Goal: Information Seeking & Learning: Learn about a topic

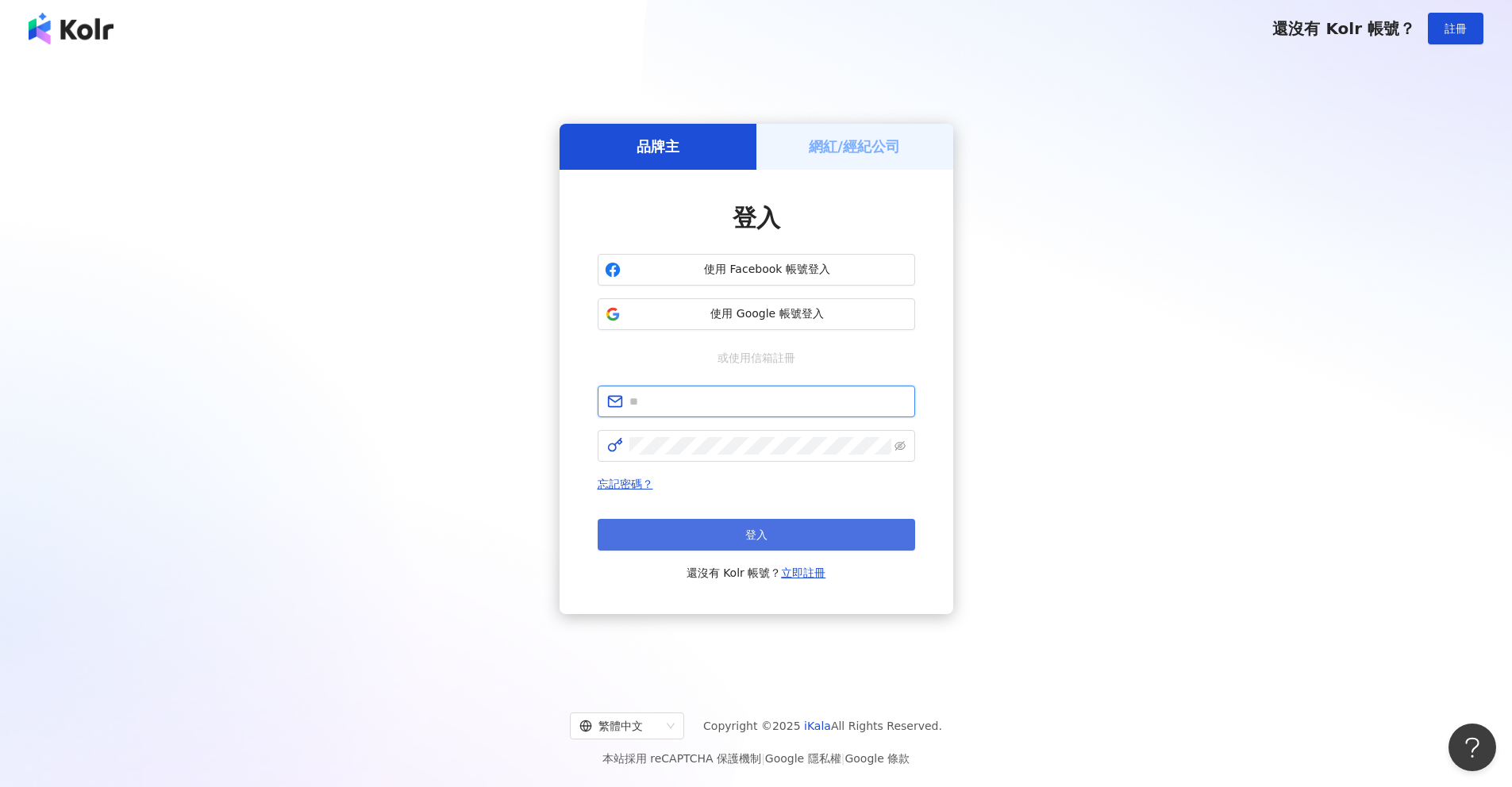
type input "**********"
click at [765, 533] on span "登入" at bounding box center [756, 535] width 22 height 12
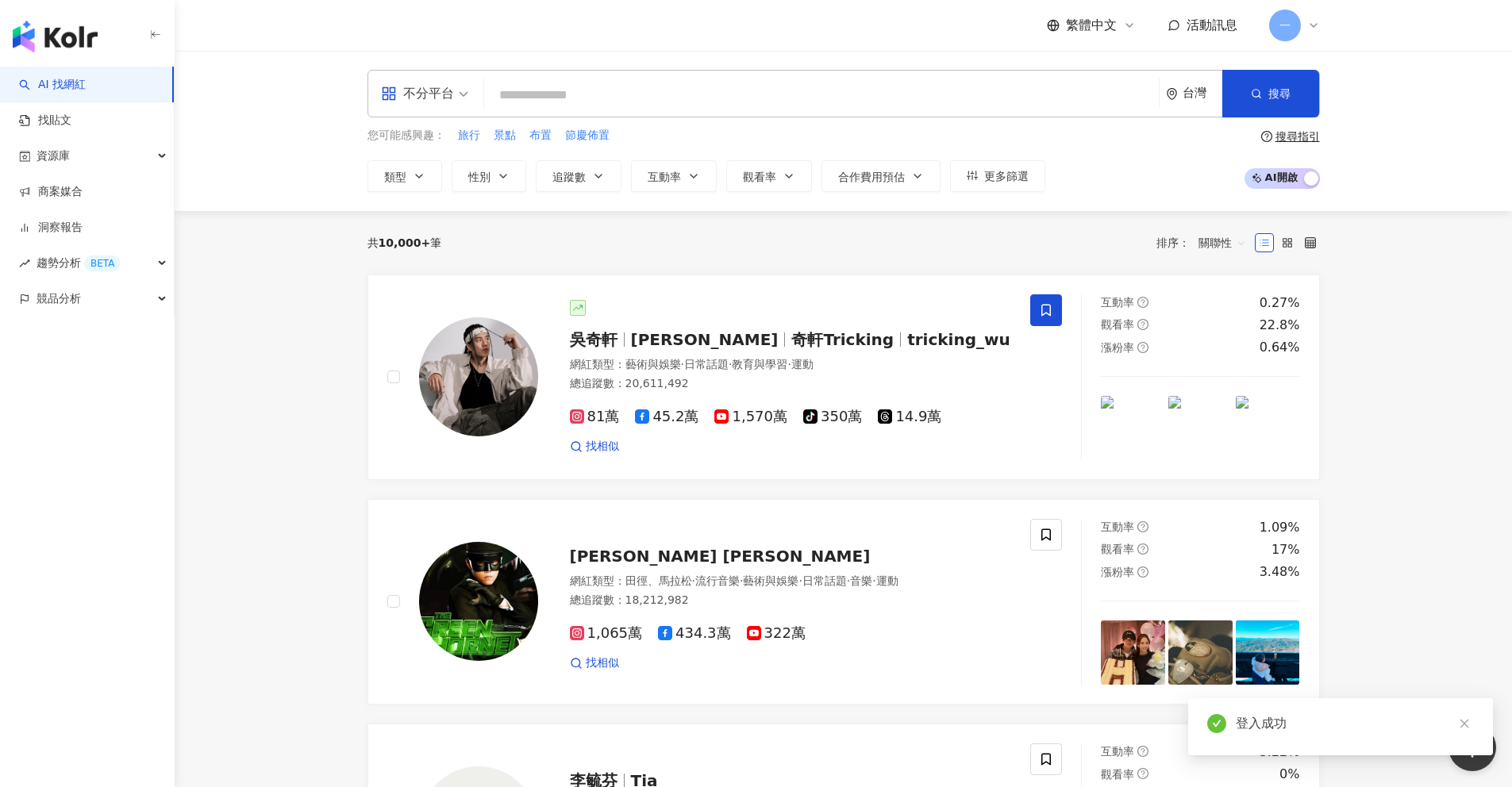
click at [632, 96] on input "search" at bounding box center [821, 95] width 662 height 30
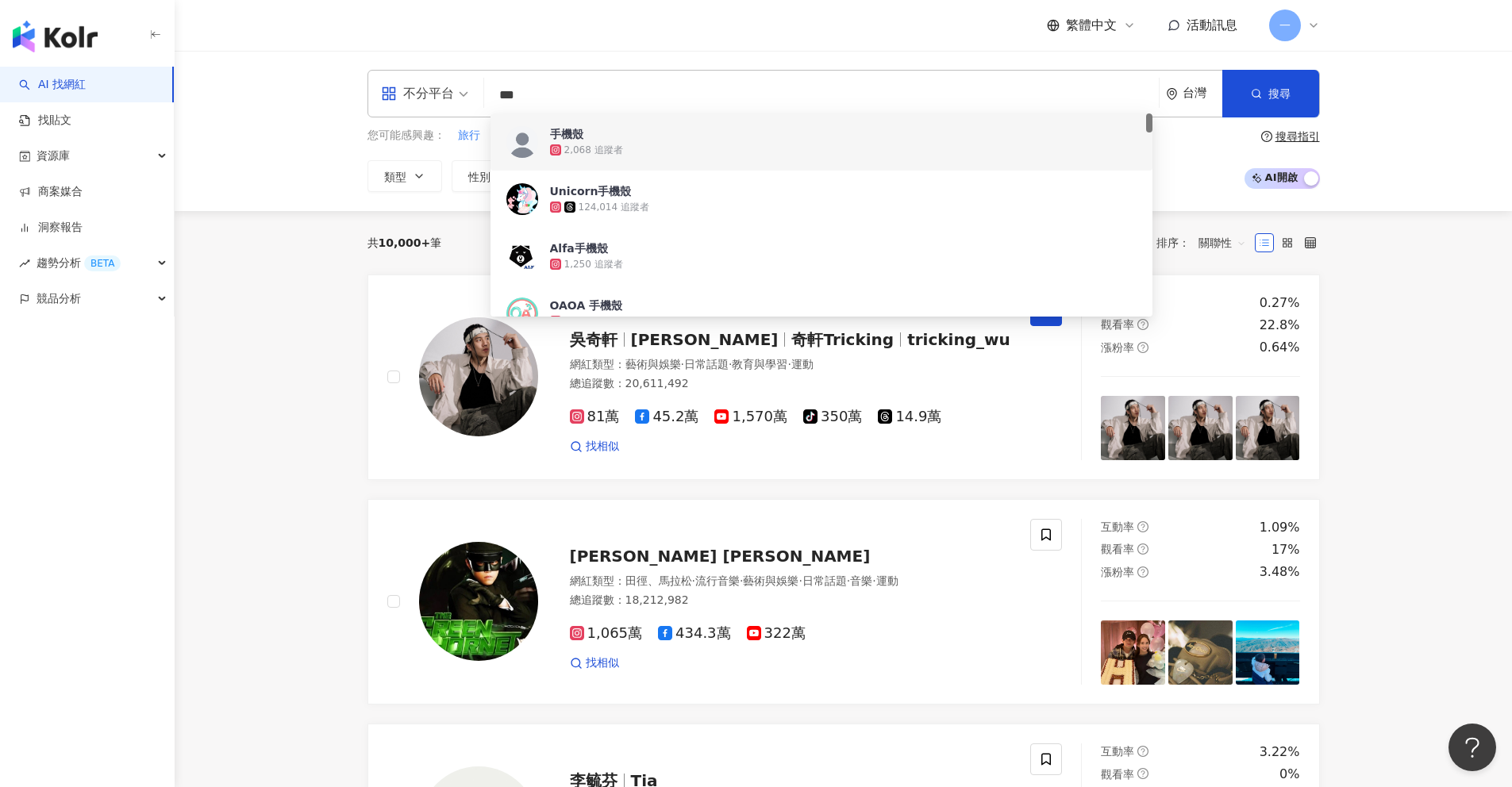
click at [605, 15] on div "繁體中文 活動訊息 一" at bounding box center [843, 26] width 952 height 51
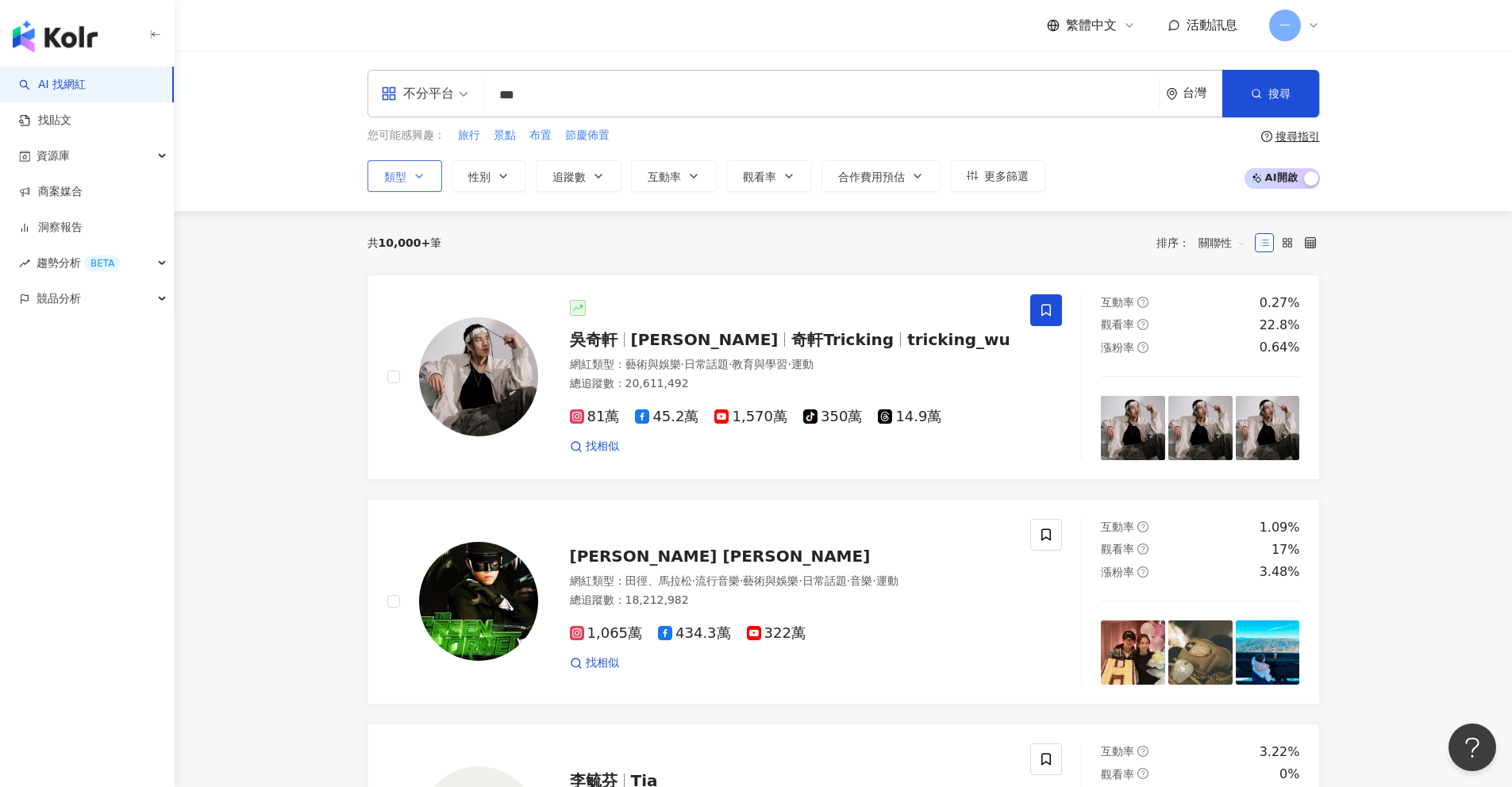
click at [428, 181] on button "類型" at bounding box center [404, 176] width 75 height 32
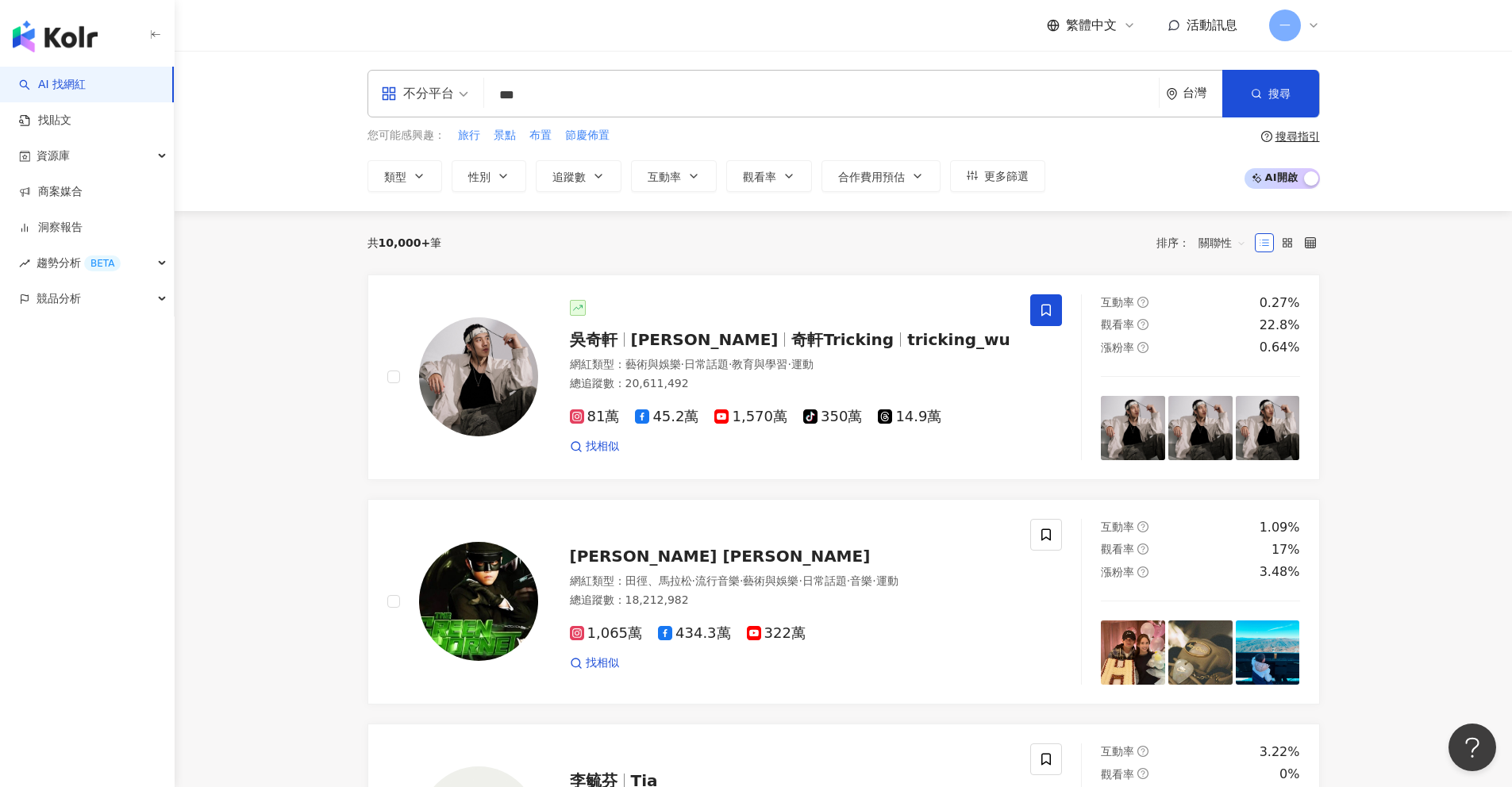
click at [448, 95] on div "不分平台" at bounding box center [417, 93] width 73 height 26
click at [426, 167] on div "Instagram" at bounding box center [430, 167] width 90 height 20
click at [312, 189] on div "all 不分平台 *** 台灣 搜尋 95001732-9649-4ed3-a9e9-3ad93432c205 9c109ac2-3e17-4d64-adcd…" at bounding box center [842, 131] width 1337 height 160
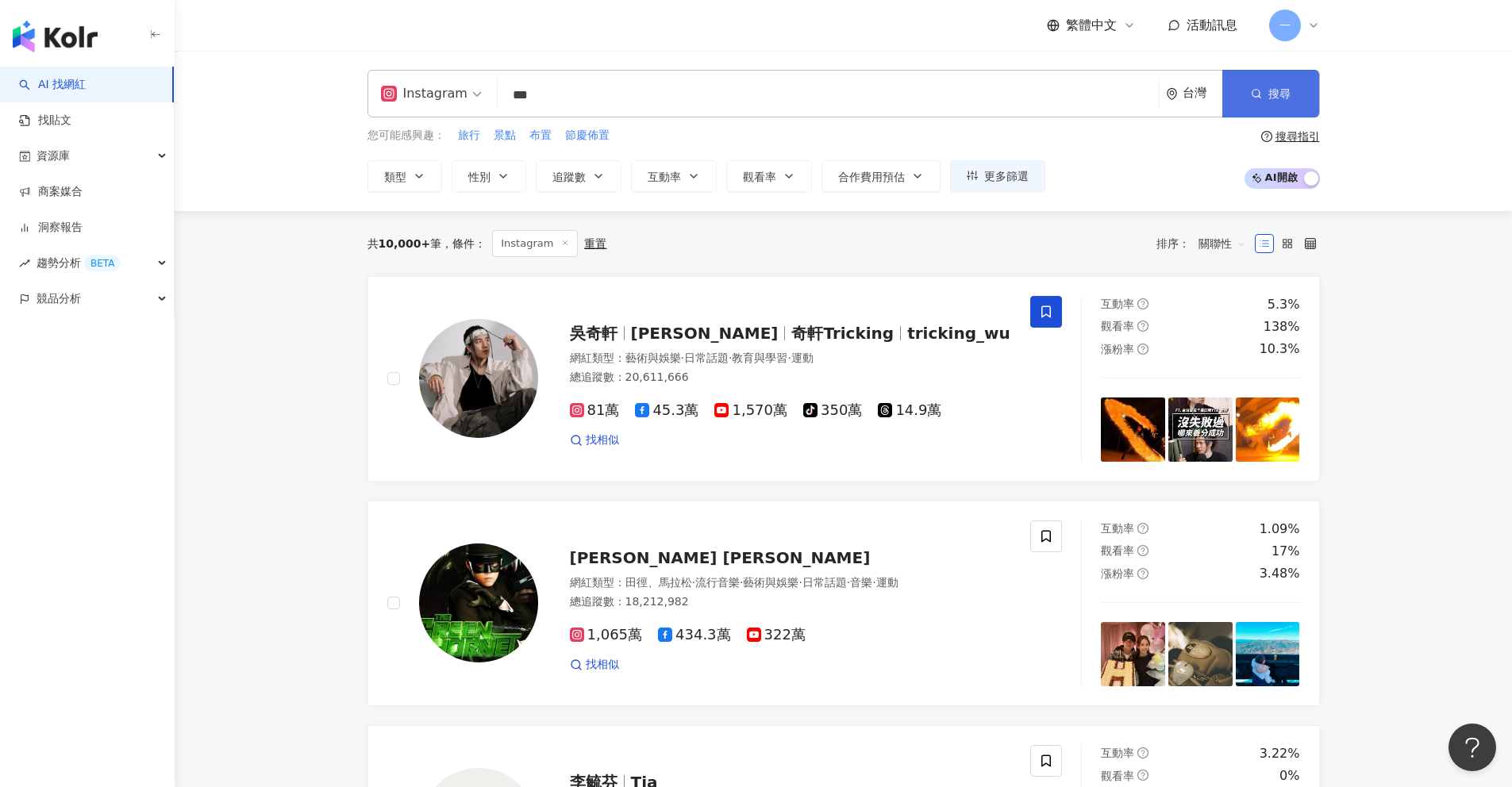
click at [1283, 94] on span "搜尋" at bounding box center [1279, 93] width 22 height 12
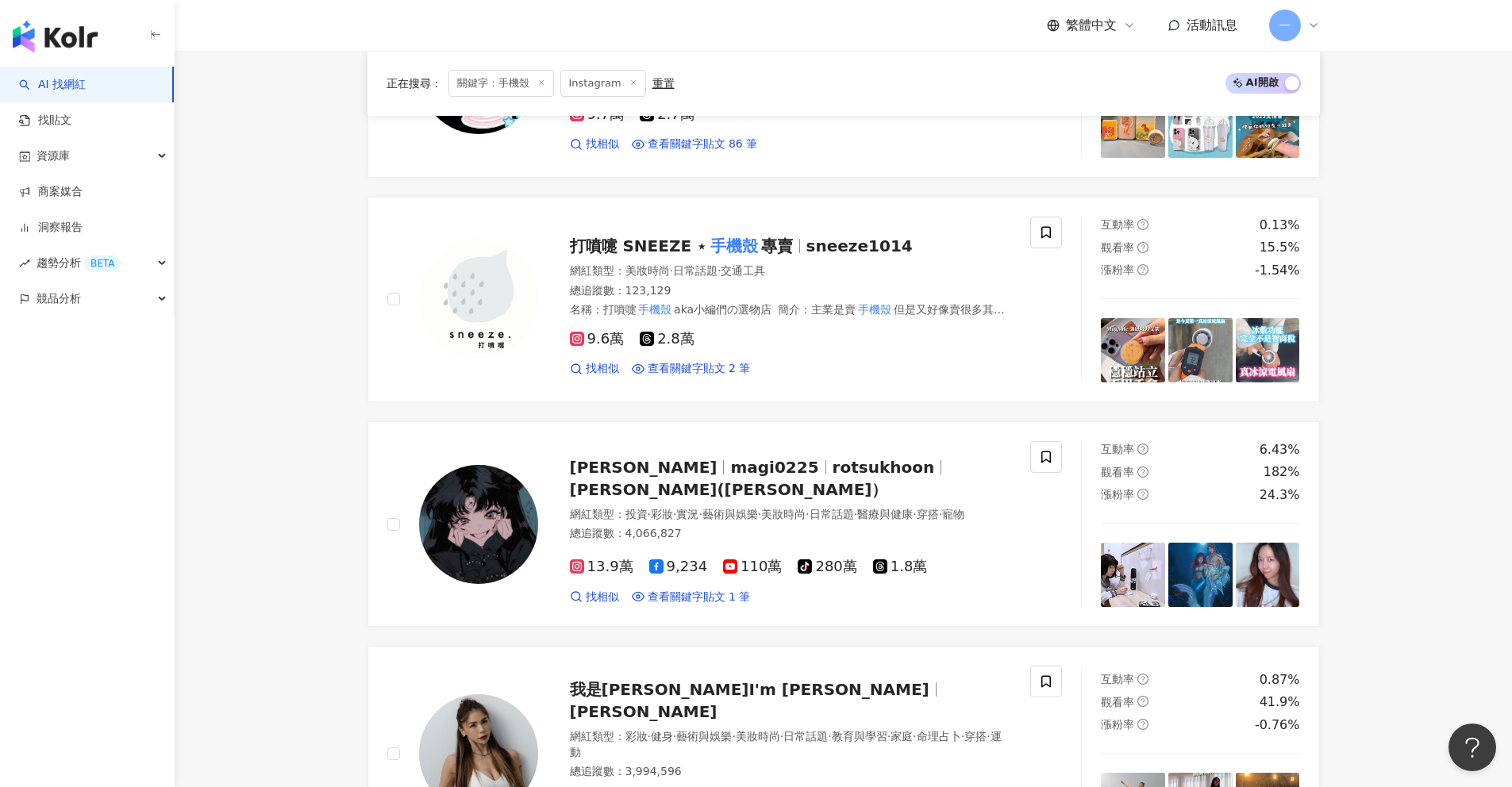
scroll to position [874, 0]
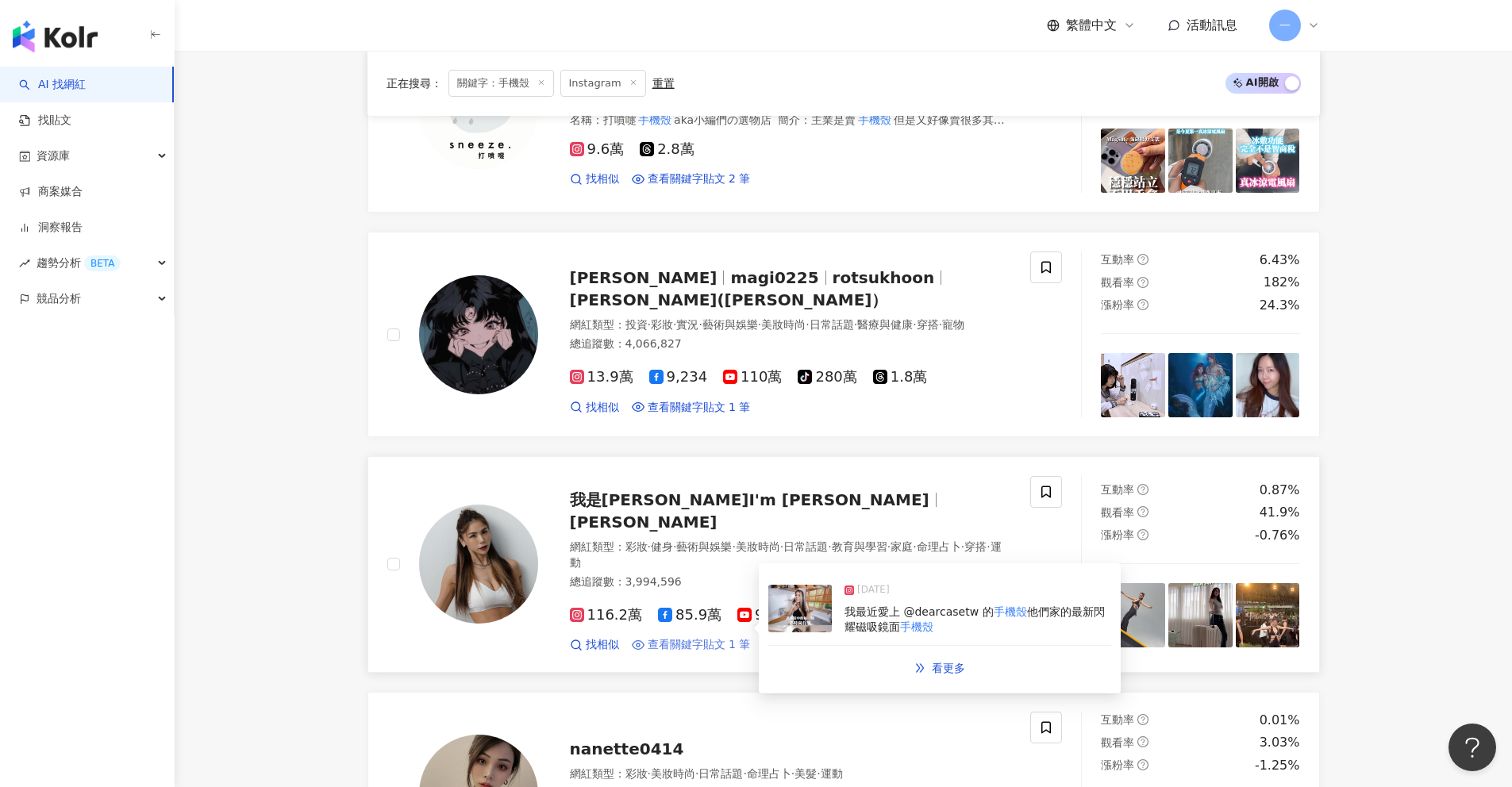
click at [693, 637] on span "查看關鍵字貼文 1 筆" at bounding box center [699, 645] width 103 height 16
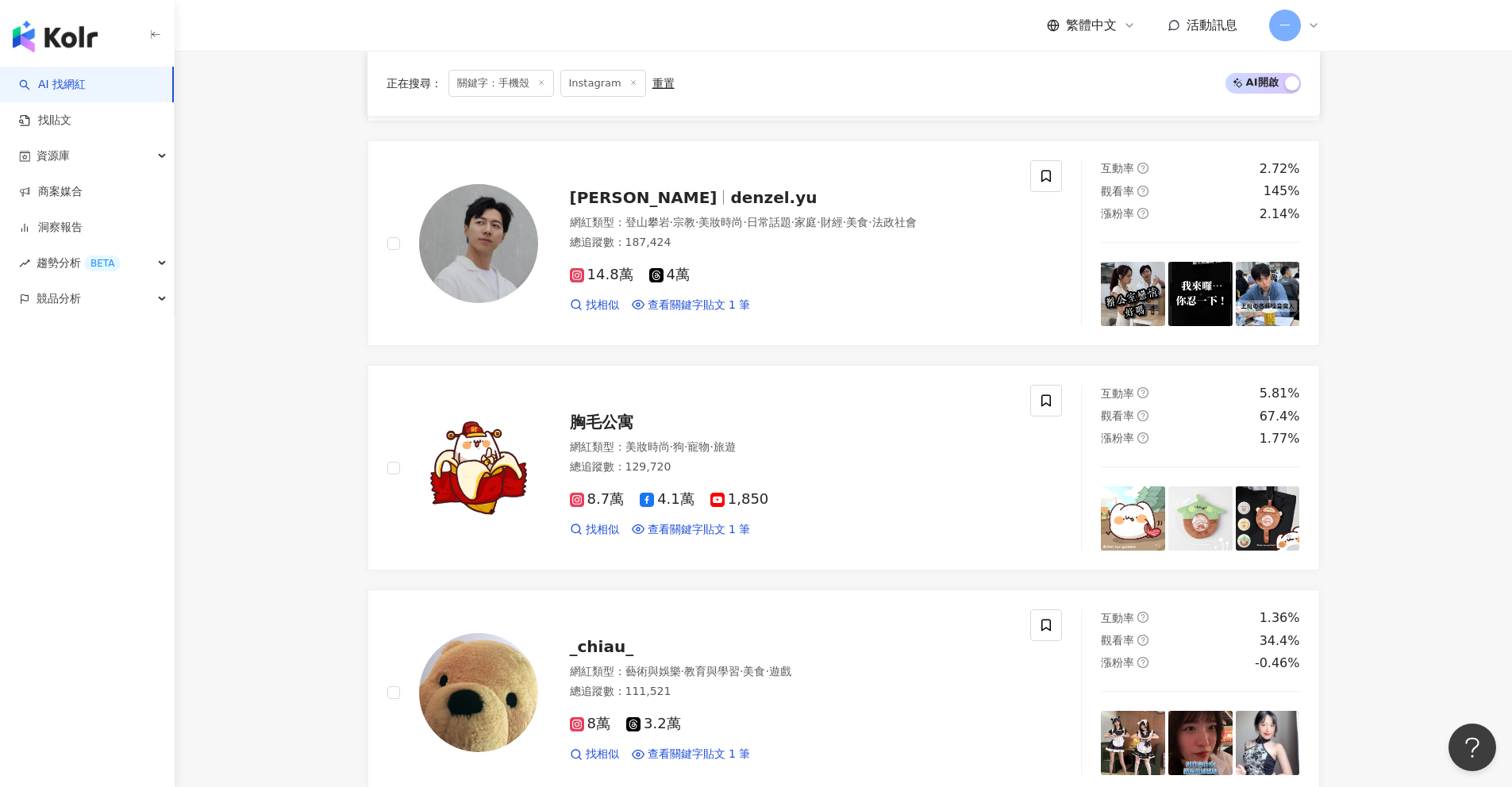
scroll to position [2916, 0]
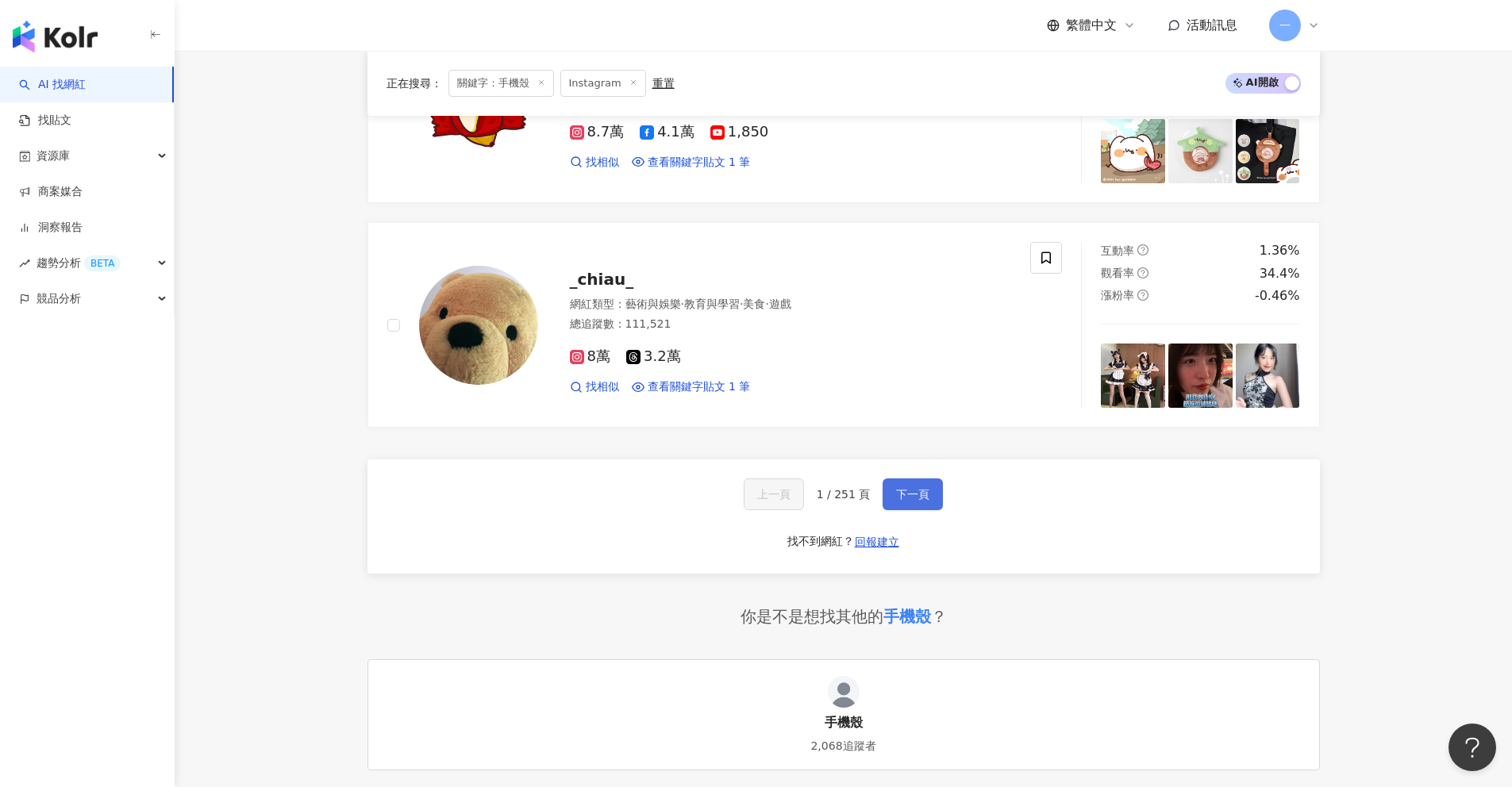
click at [918, 479] on button "下一頁" at bounding box center [912, 494] width 60 height 32
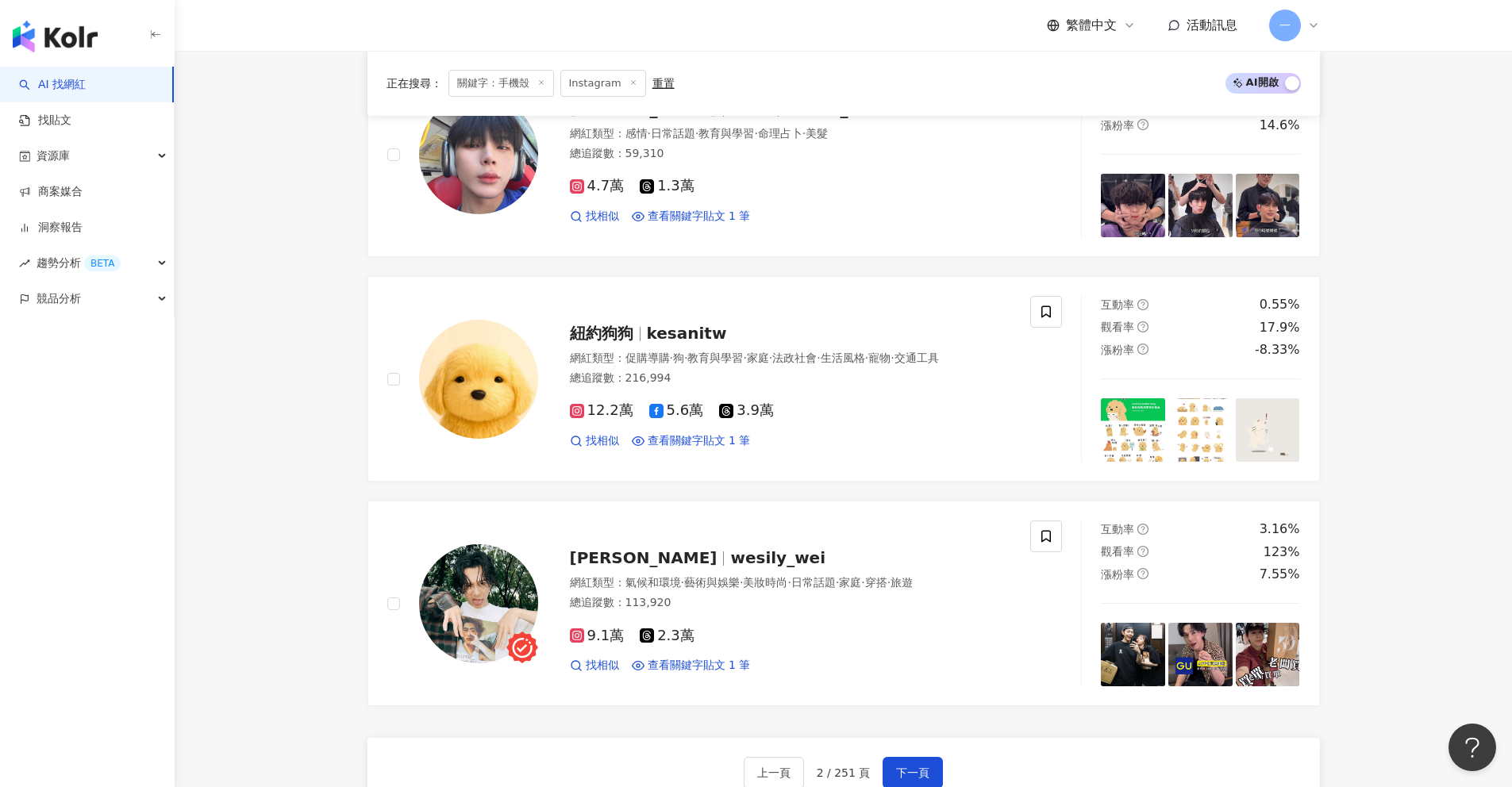
scroll to position [2986, 0]
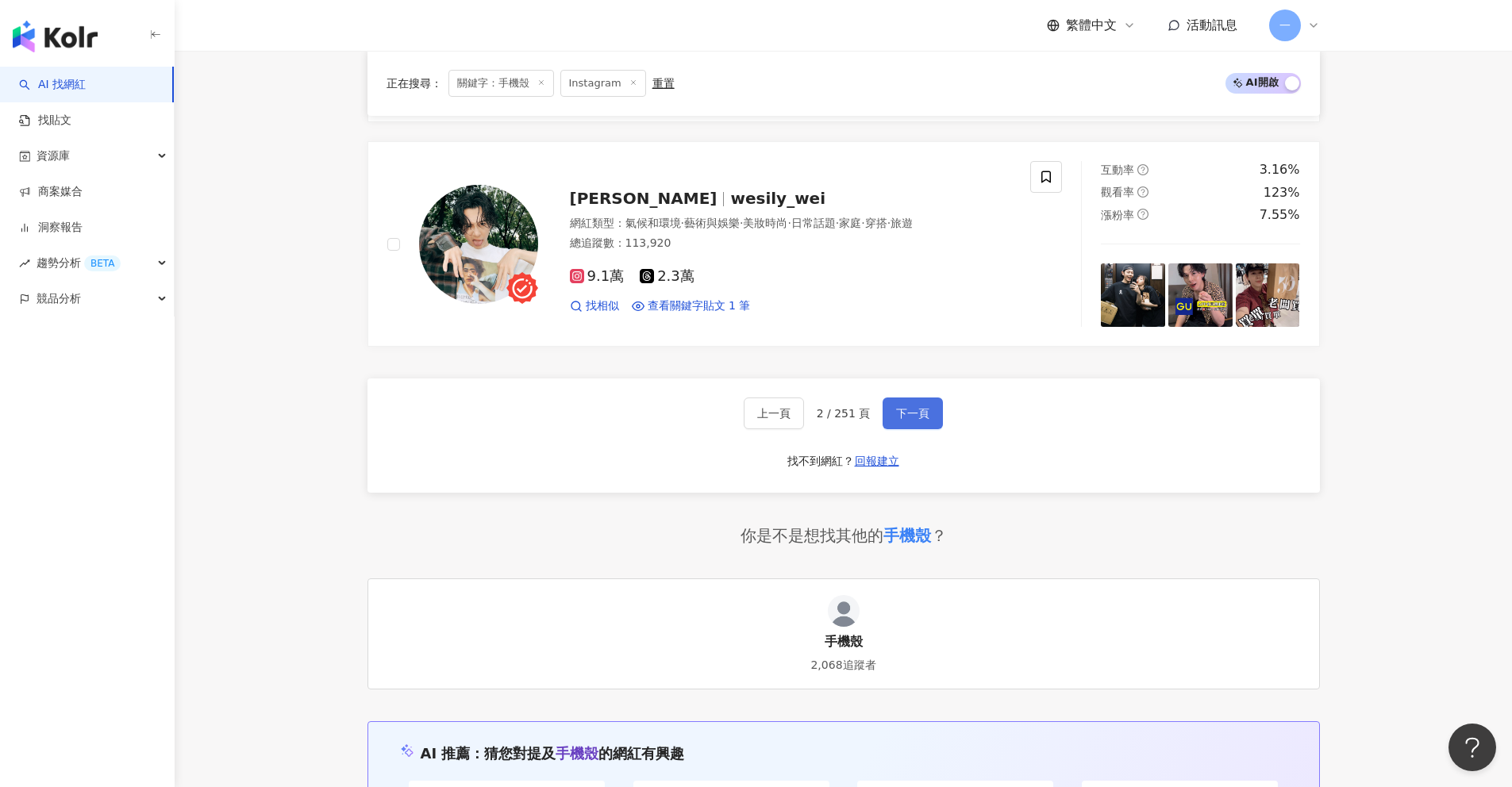
click at [908, 419] on span "下一頁" at bounding box center [913, 413] width 33 height 12
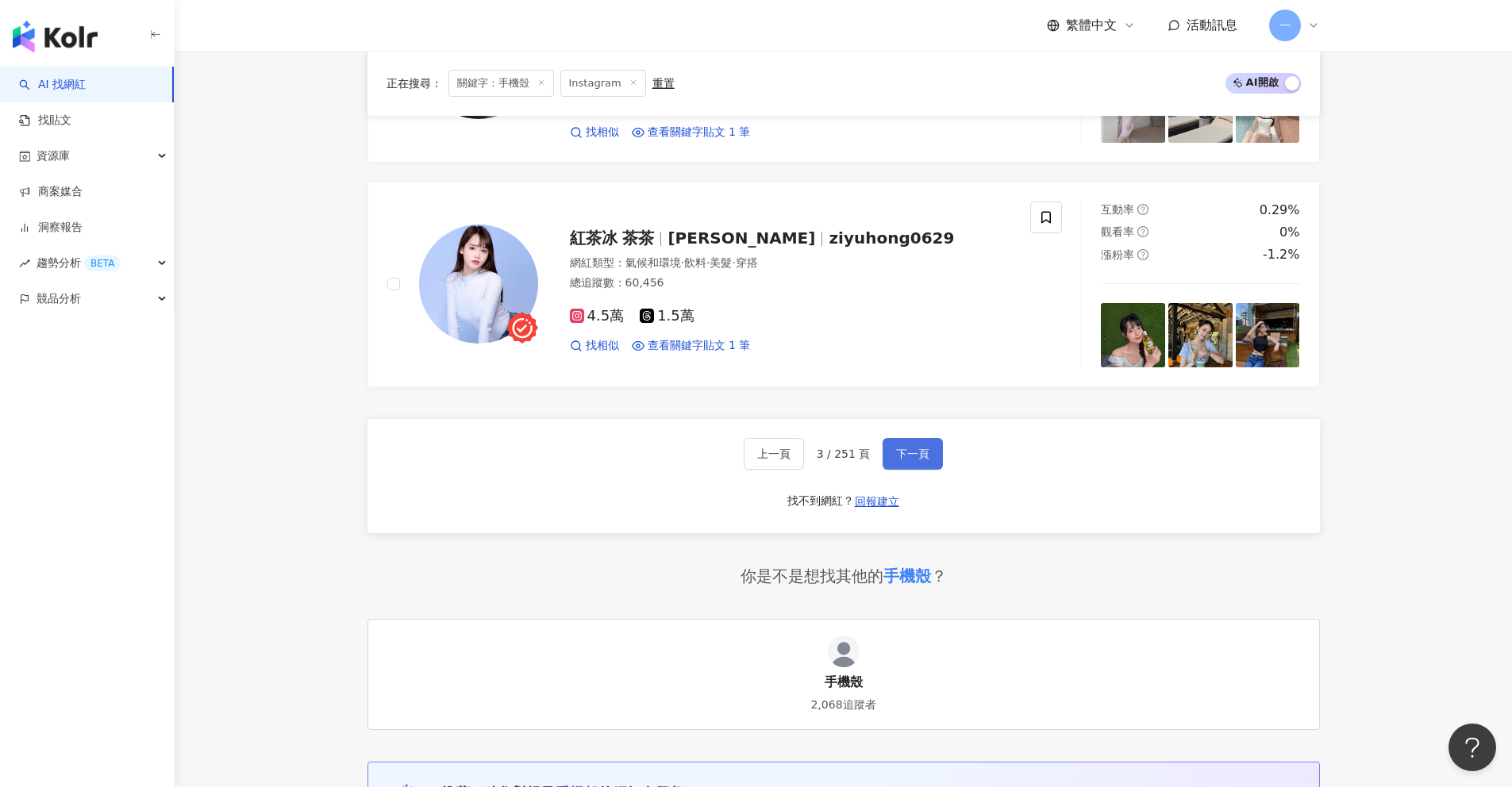
click at [926, 448] on span "下一頁" at bounding box center [913, 454] width 33 height 12
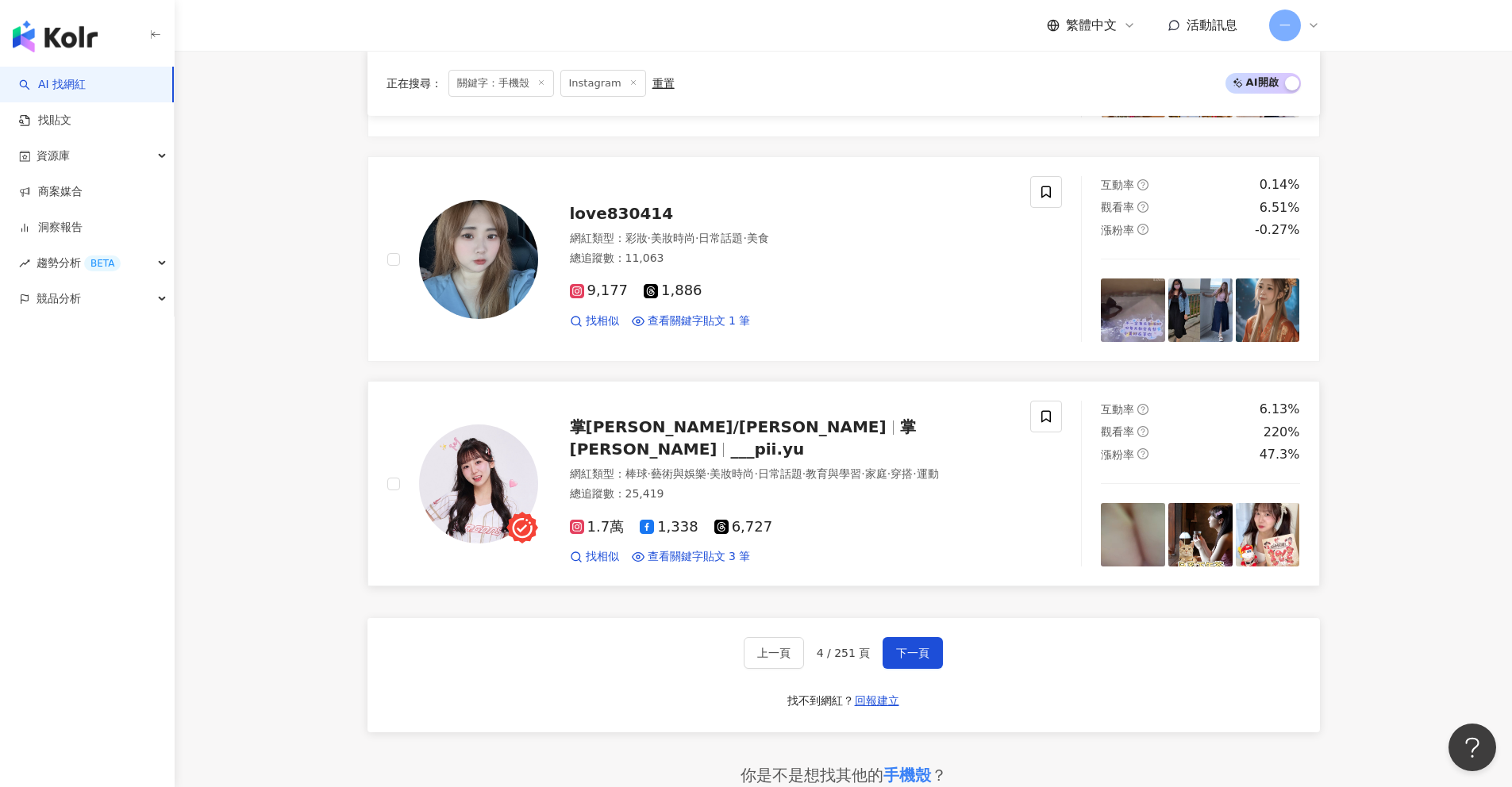
scroll to position [2759, 0]
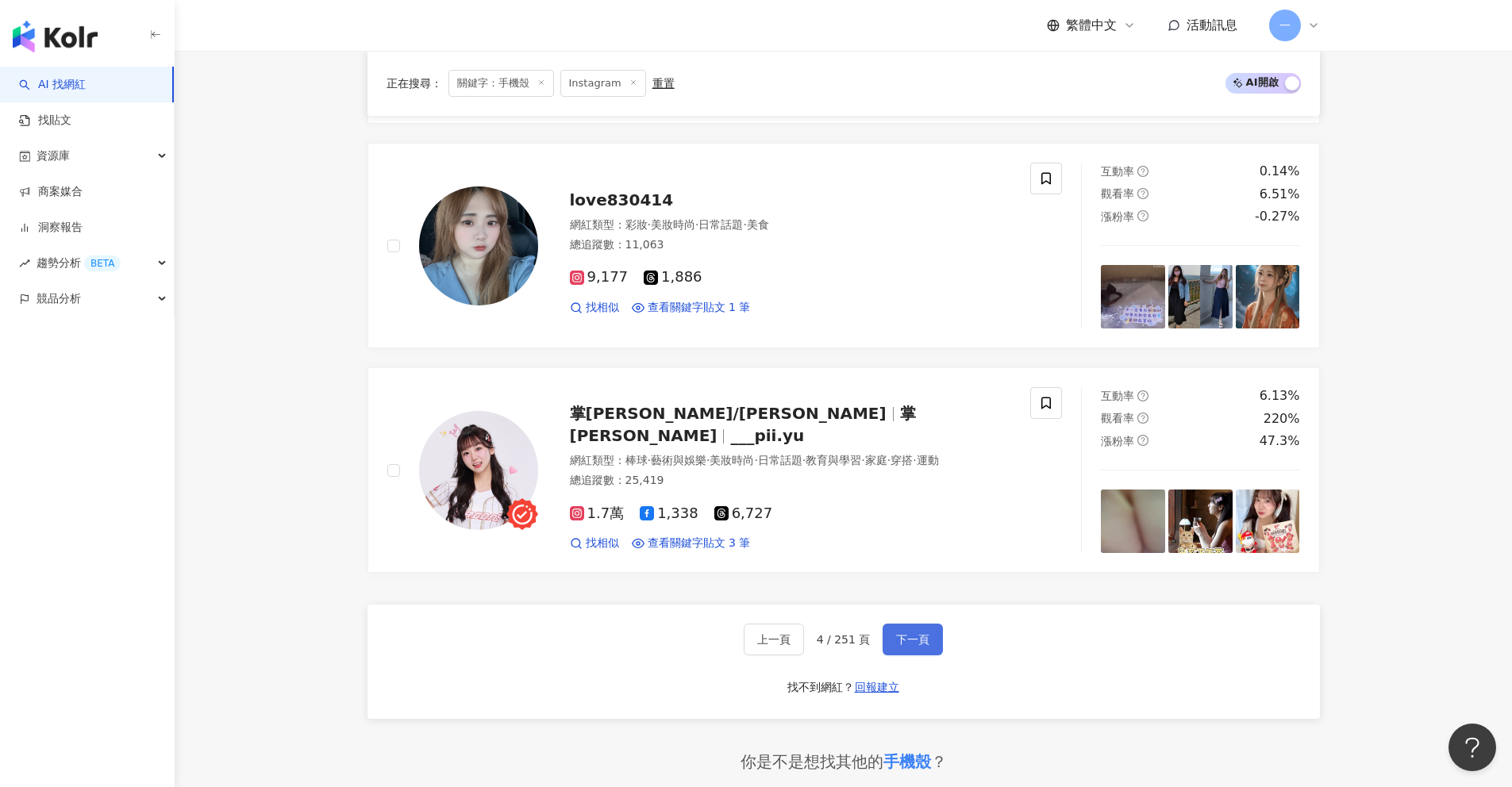
drag, startPoint x: 922, startPoint y: 637, endPoint x: 1025, endPoint y: 617, distance: 104.9
click at [922, 637] on span "下一頁" at bounding box center [913, 640] width 33 height 12
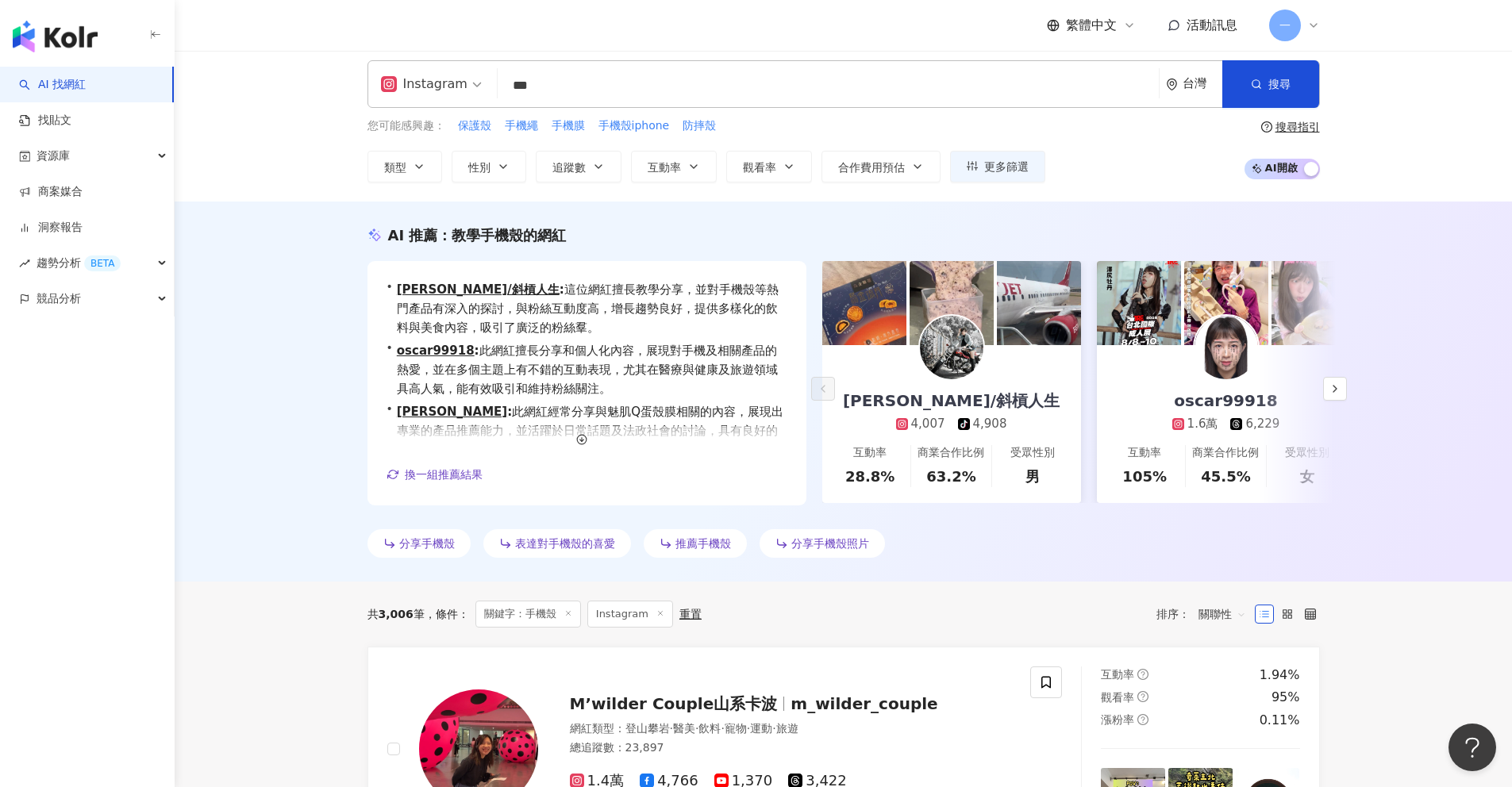
scroll to position [0, 0]
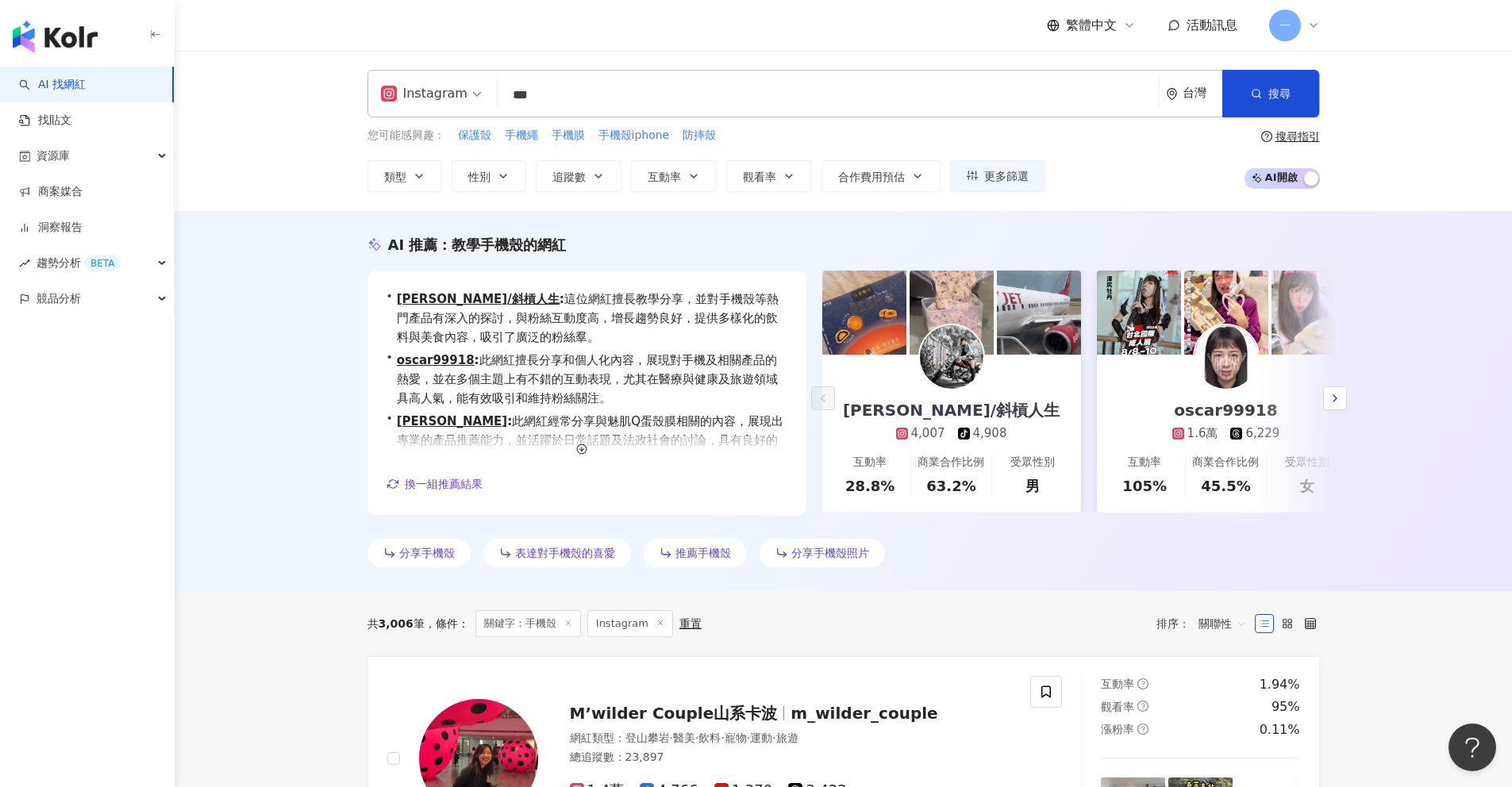
drag, startPoint x: 508, startPoint y: 100, endPoint x: 575, endPoint y: 95, distance: 67.2
click at [575, 95] on input "***" at bounding box center [828, 95] width 649 height 30
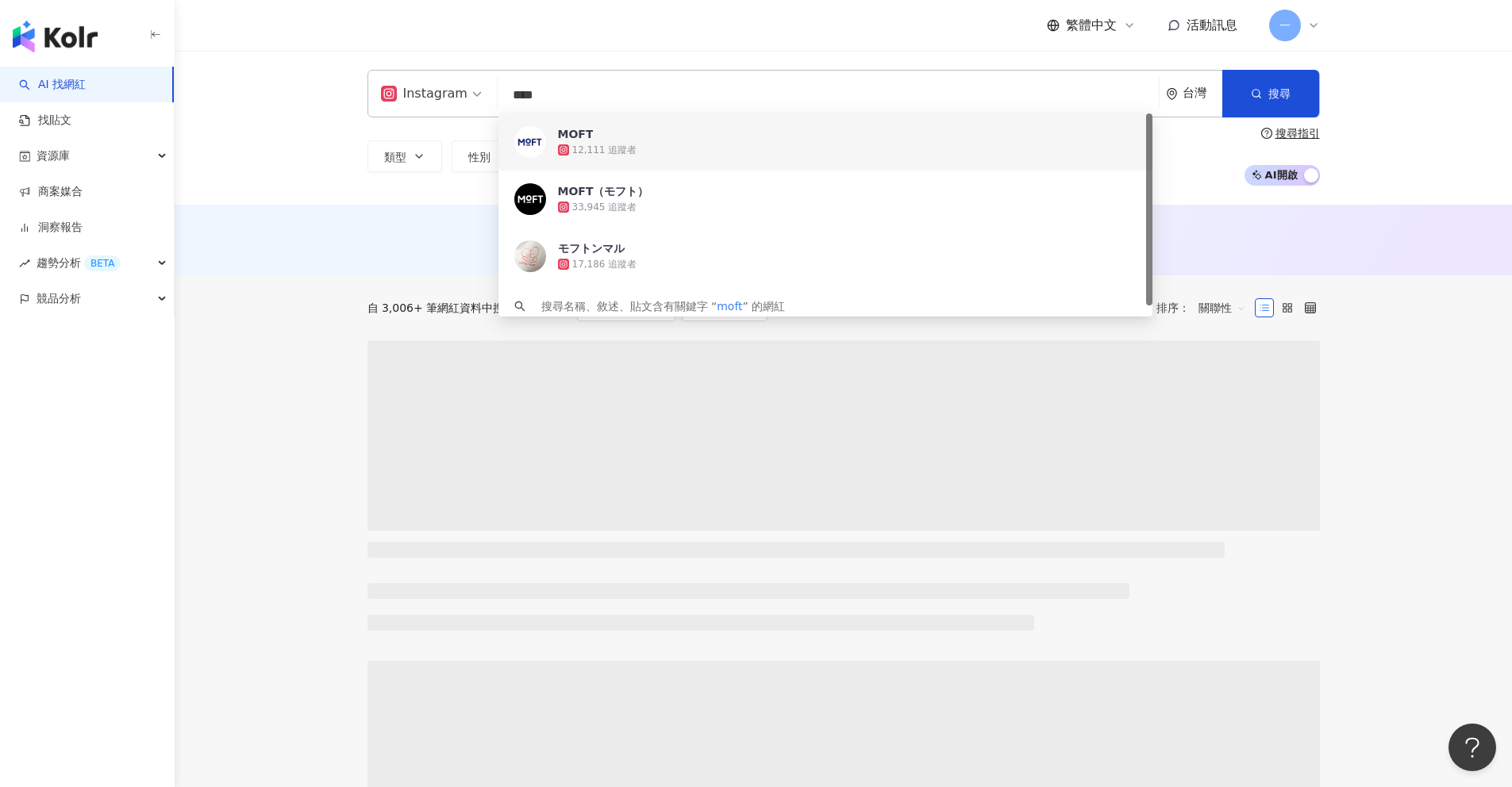
type input "****"
click at [300, 170] on div "Instagram **** 台灣 搜尋 5dc9b702-3b26-4708-b40d-bb8eccf8a1c2 93e8245a-335d-4335-9a…" at bounding box center [842, 128] width 1337 height 154
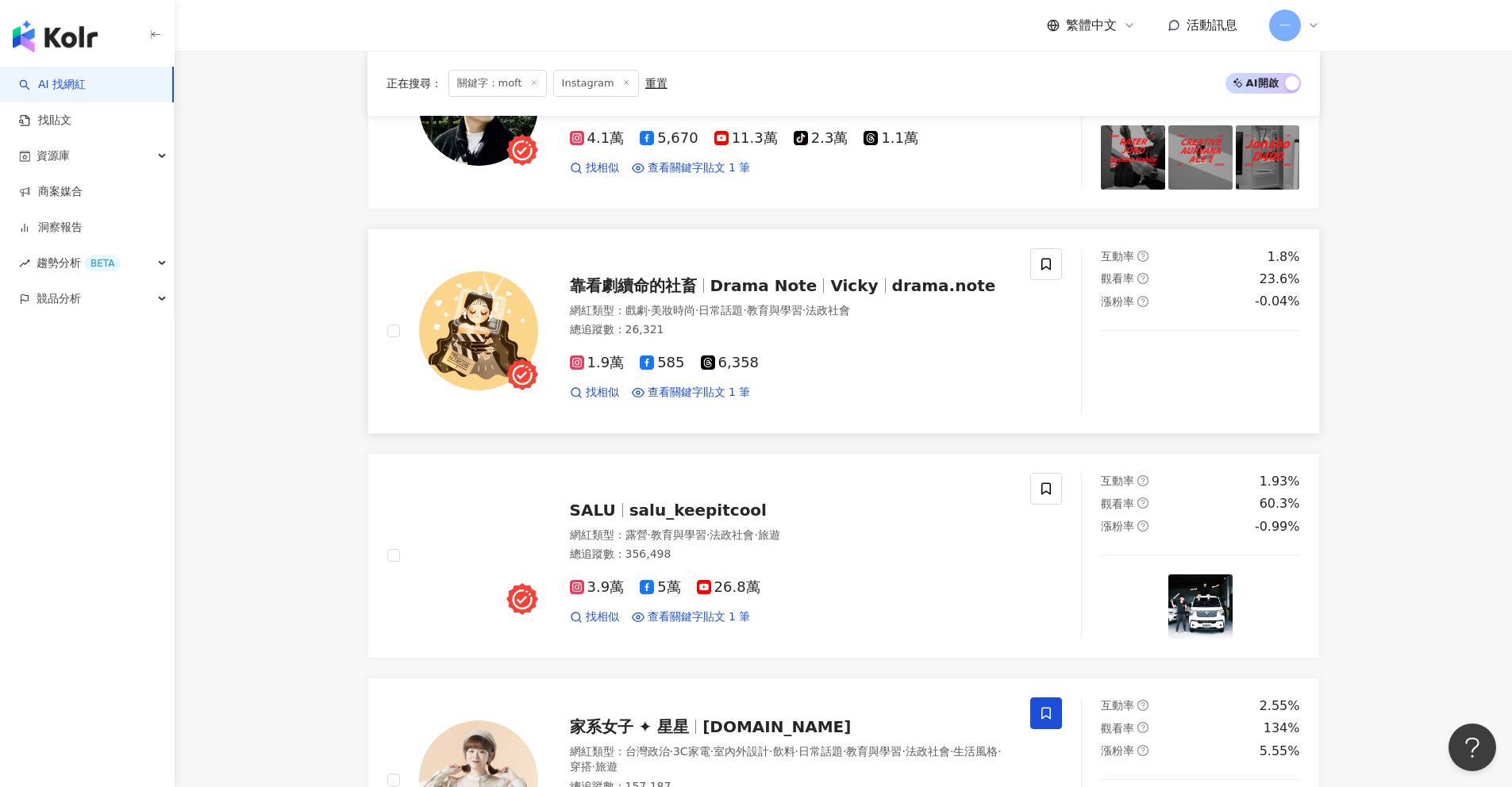
scroll to position [2510, 0]
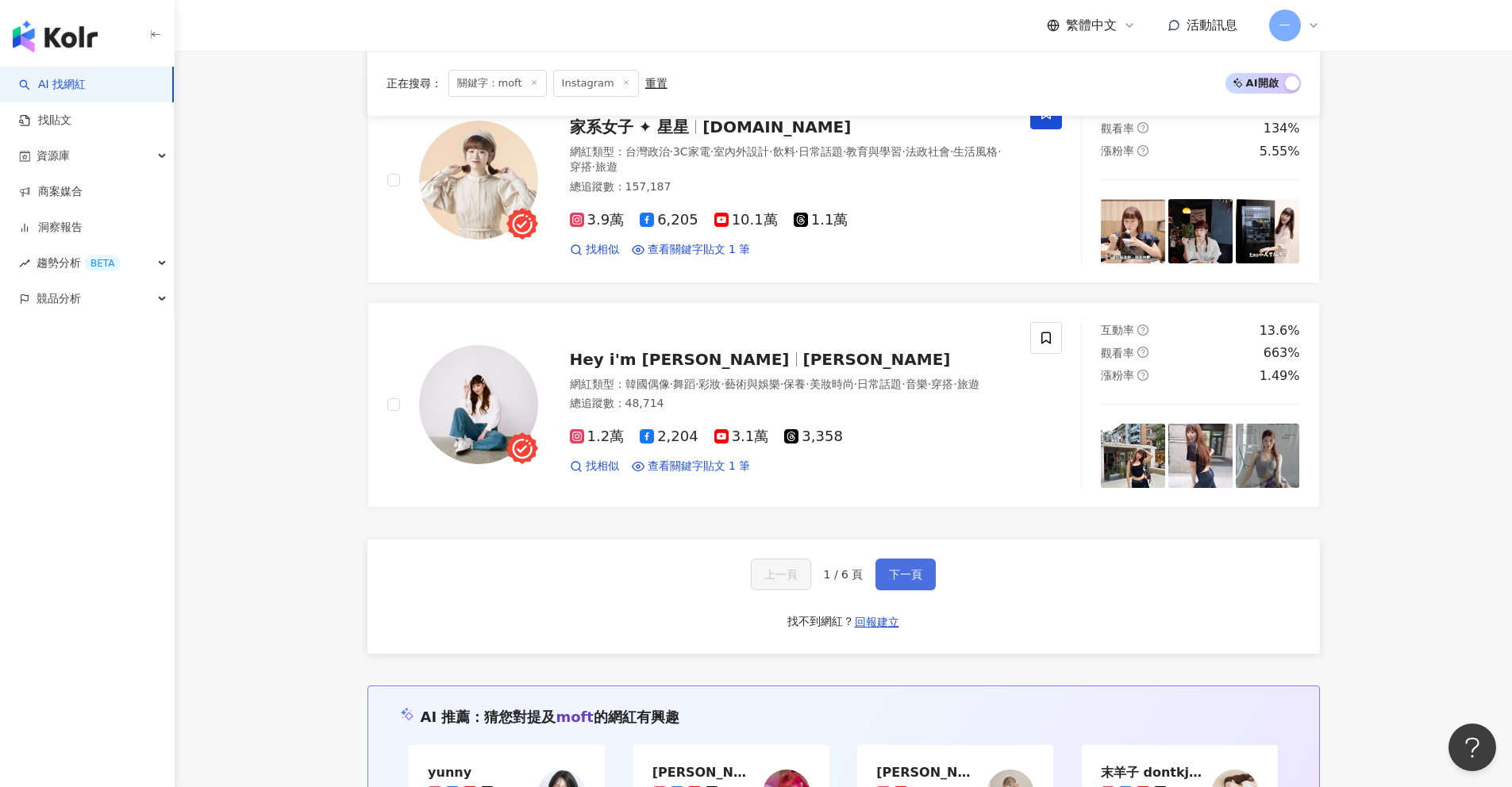
click at [886, 573] on button "下一頁" at bounding box center [905, 575] width 60 height 32
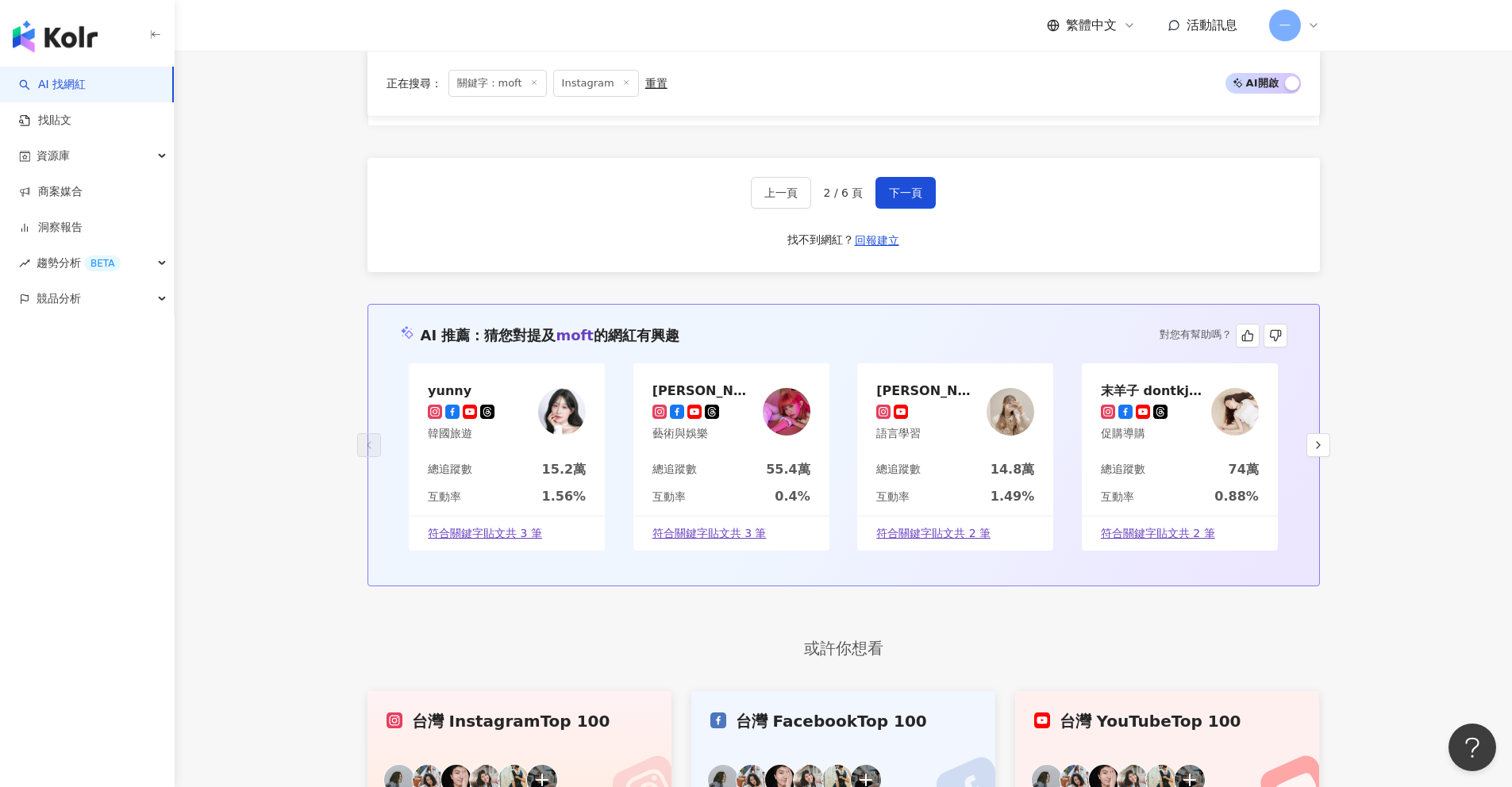
scroll to position [2731, 0]
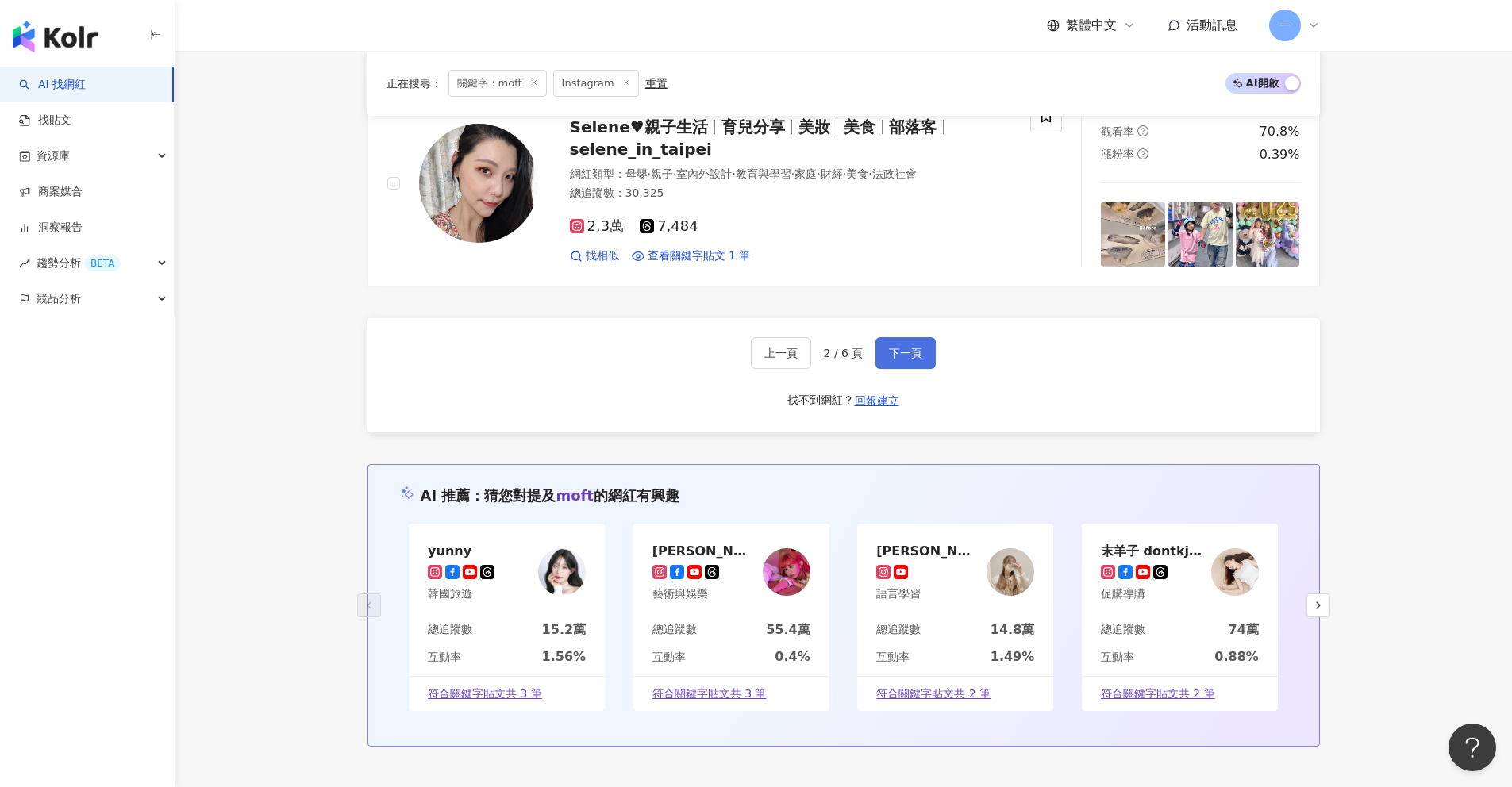
click at [901, 358] on span "下一頁" at bounding box center [906, 353] width 33 height 12
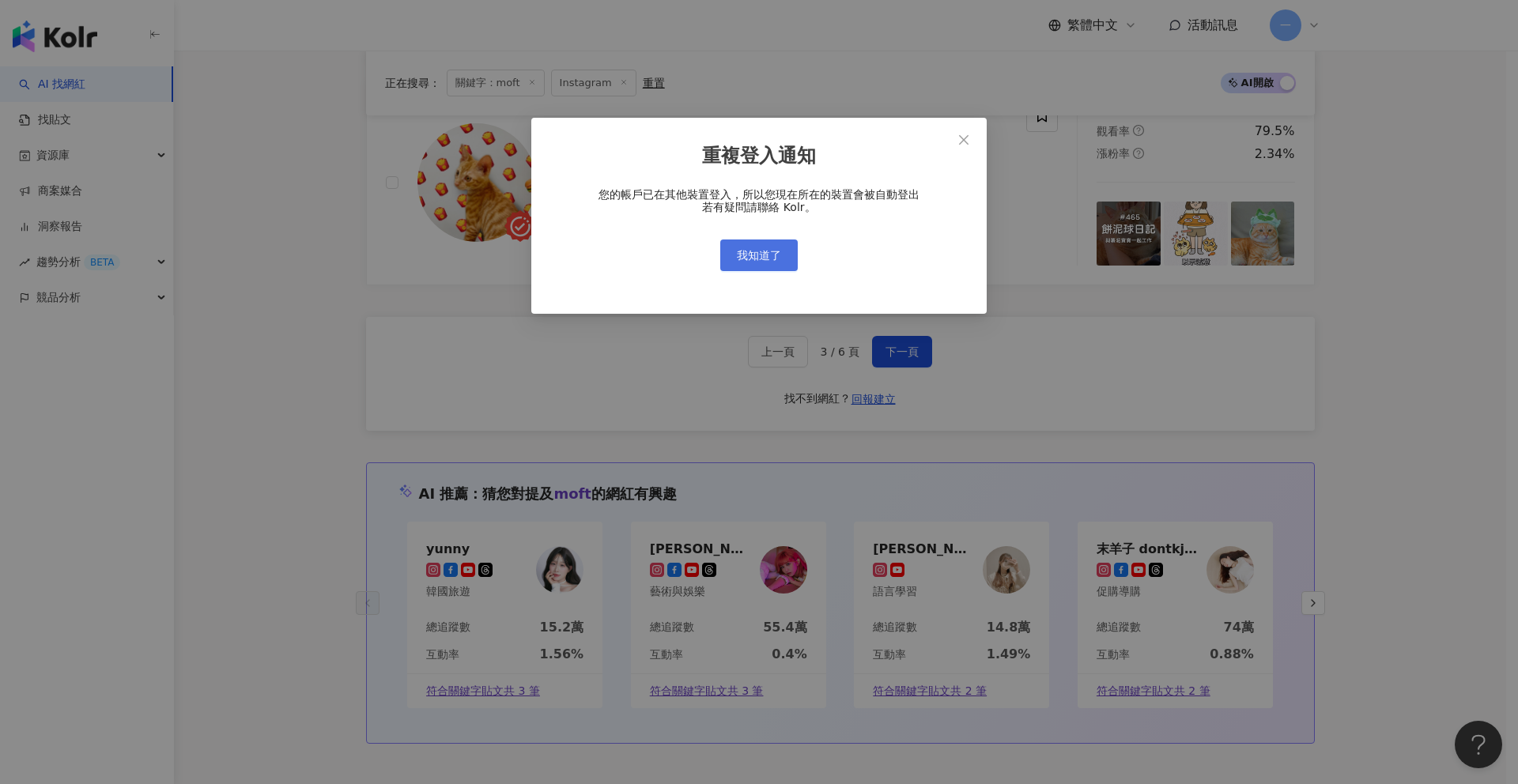
click at [749, 255] on span "我知道了" at bounding box center [759, 255] width 44 height 12
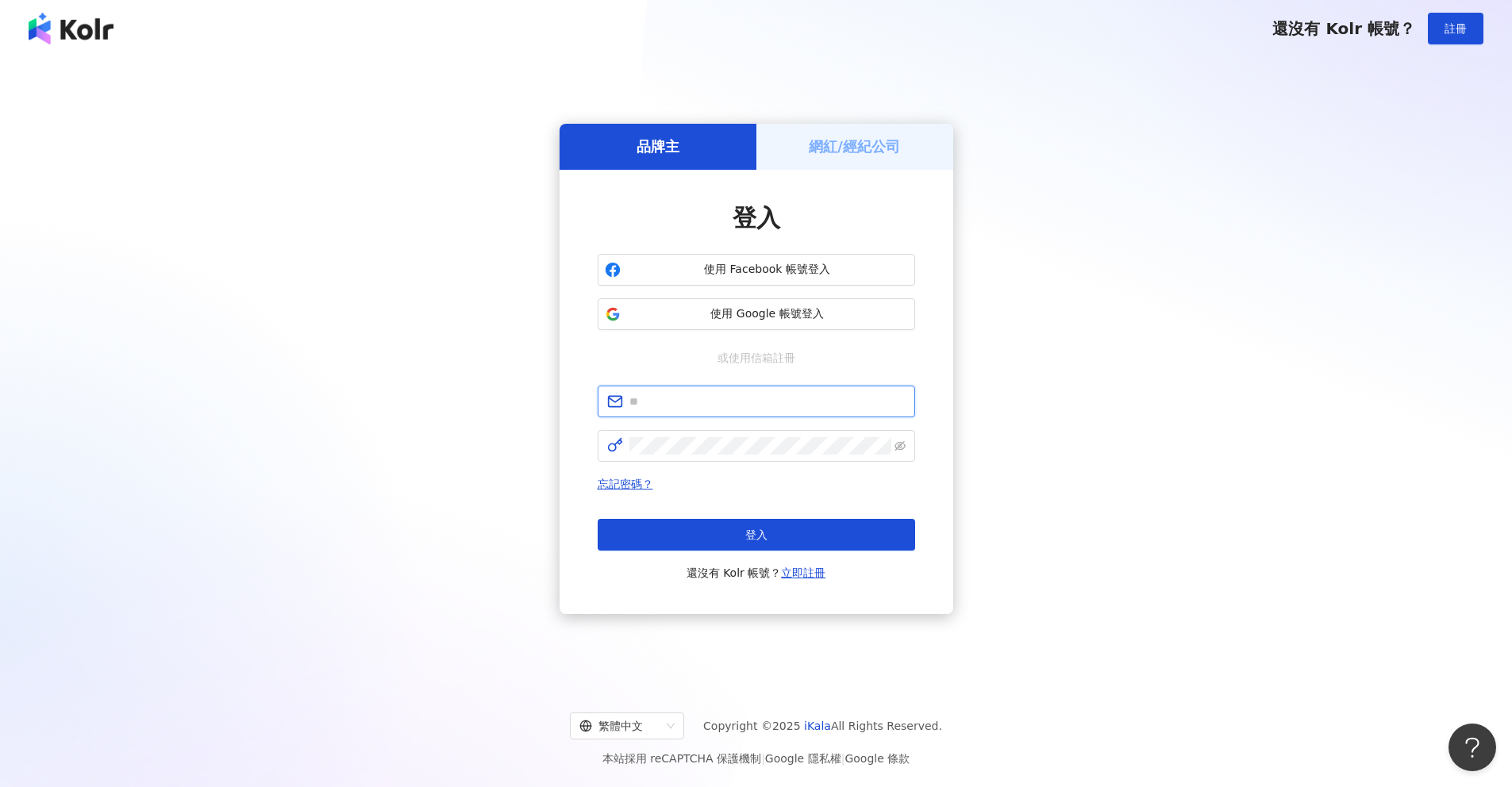
type input "**********"
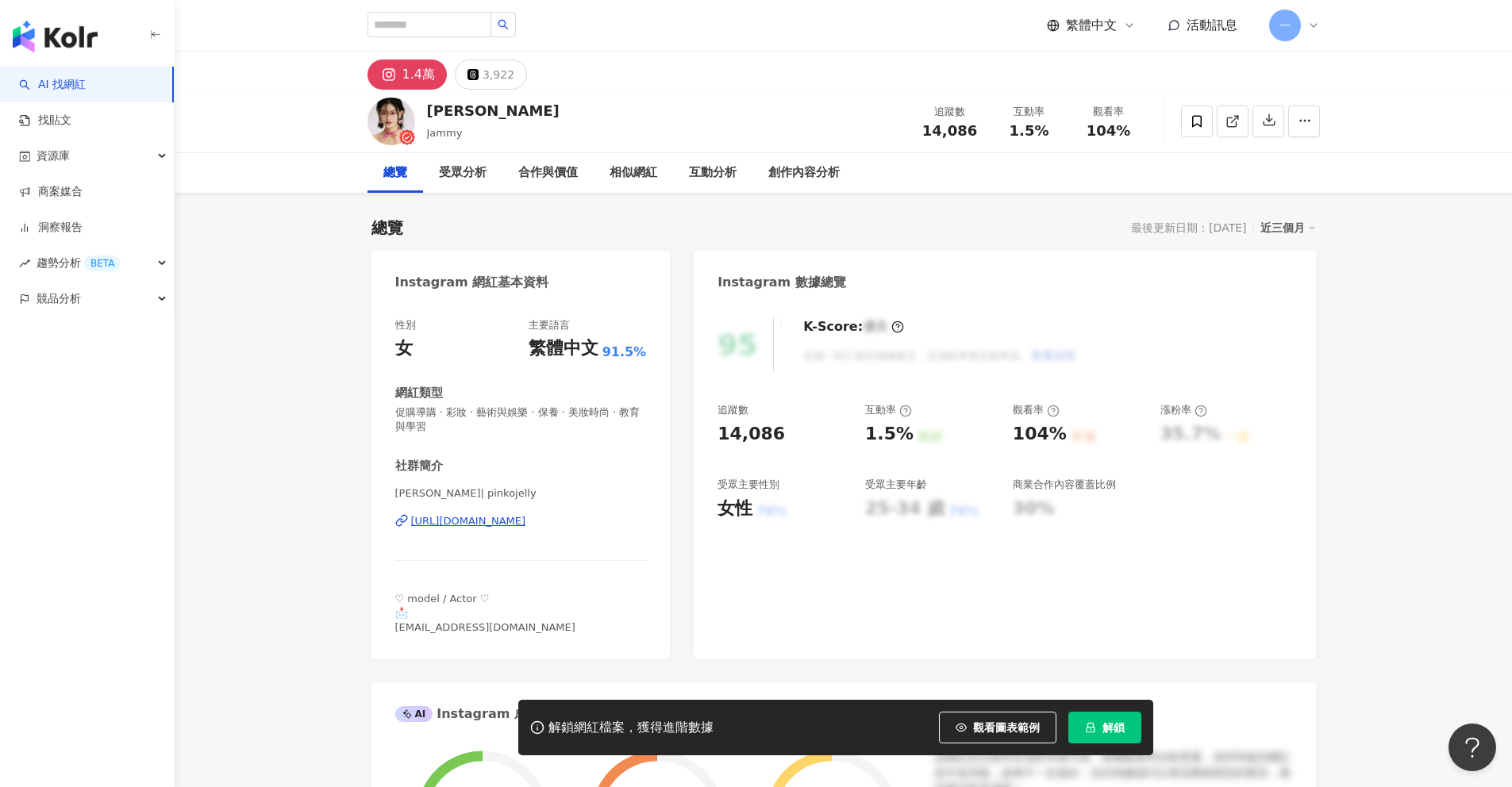
click at [526, 523] on div "https://www.instagram.com/pinkojelly/" at bounding box center [468, 522] width 115 height 14
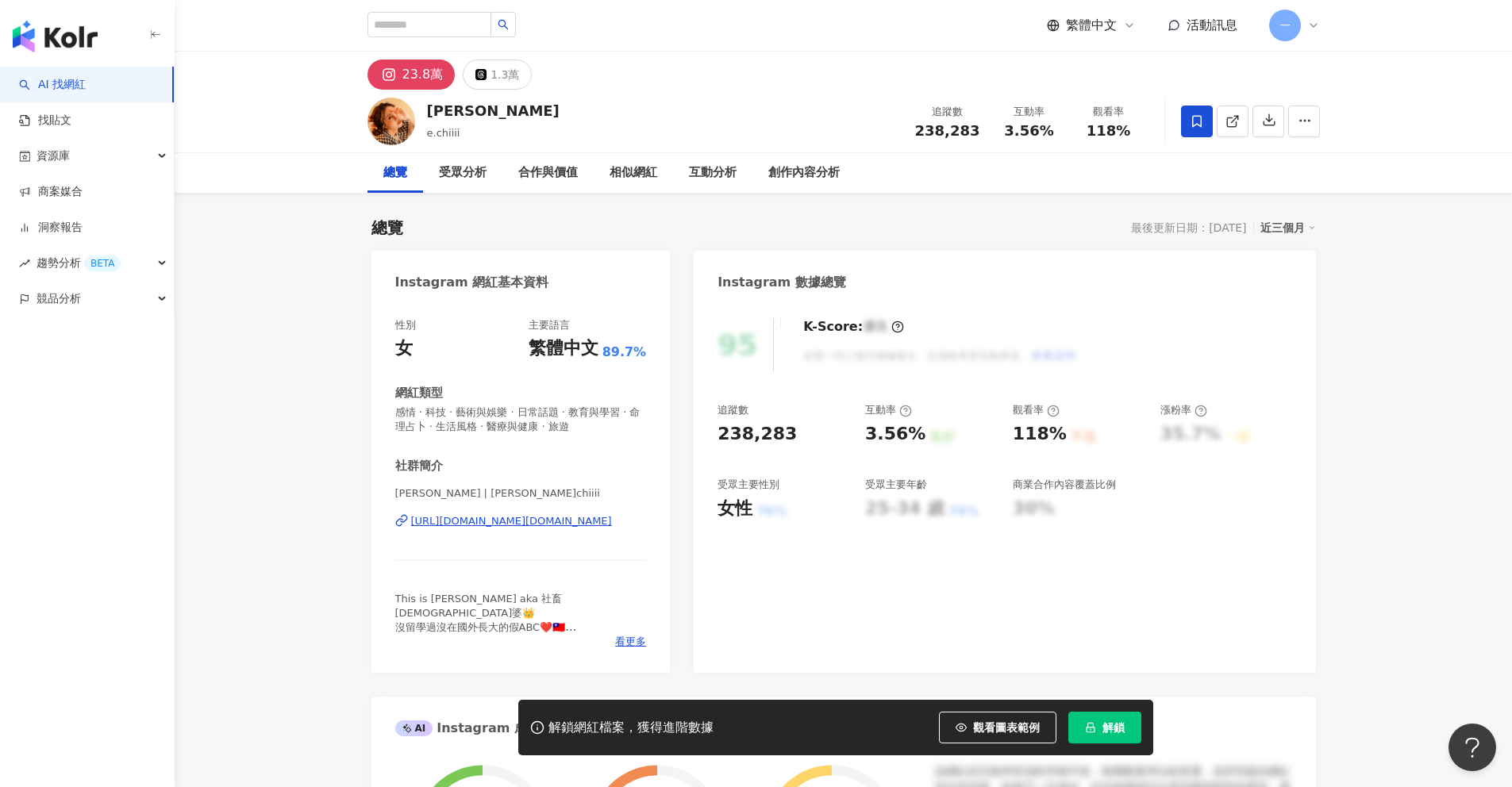
click at [554, 518] on div "https://www.instagram.com/e.chiiii/" at bounding box center [511, 522] width 201 height 14
